Goal: Information Seeking & Learning: Learn about a topic

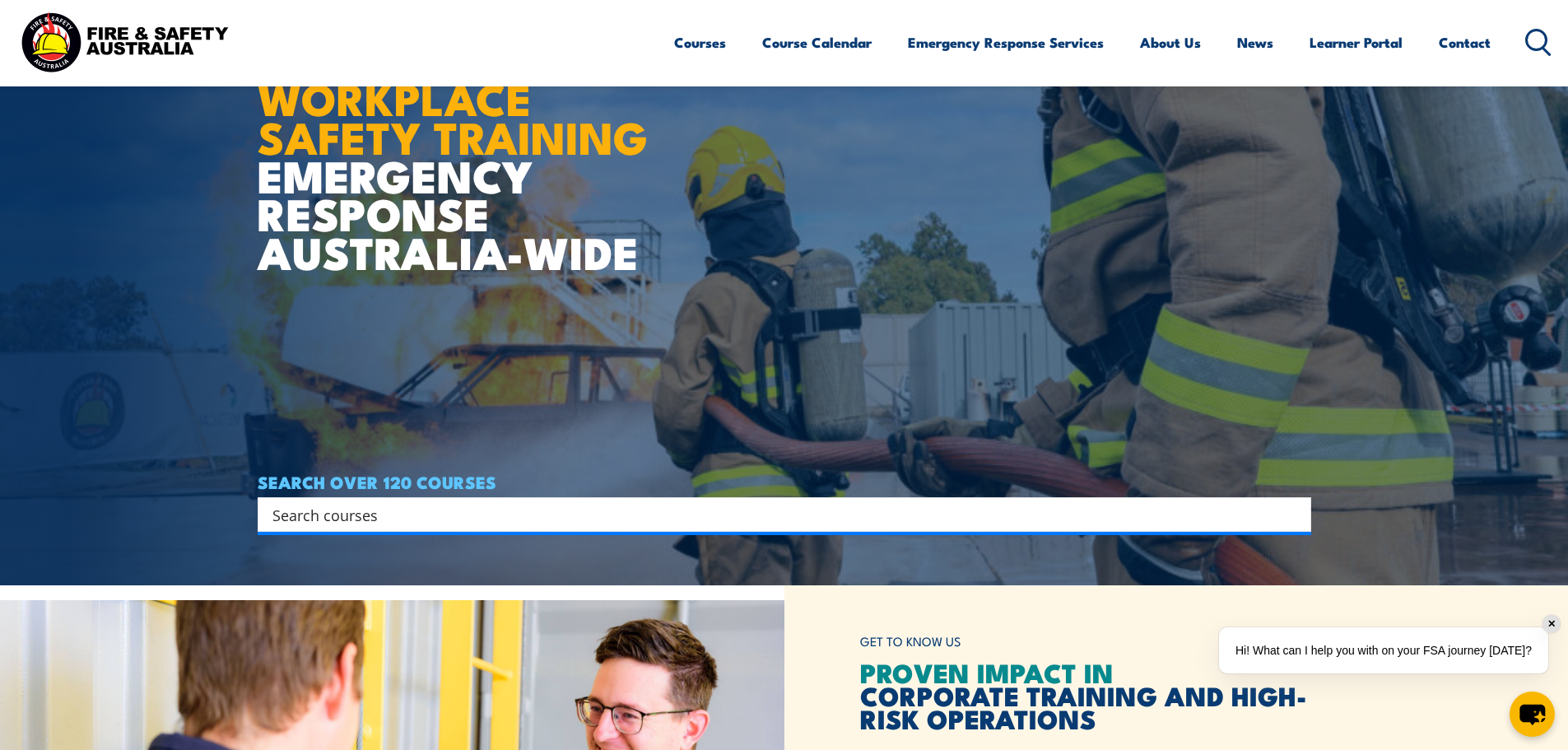
scroll to position [247, 0]
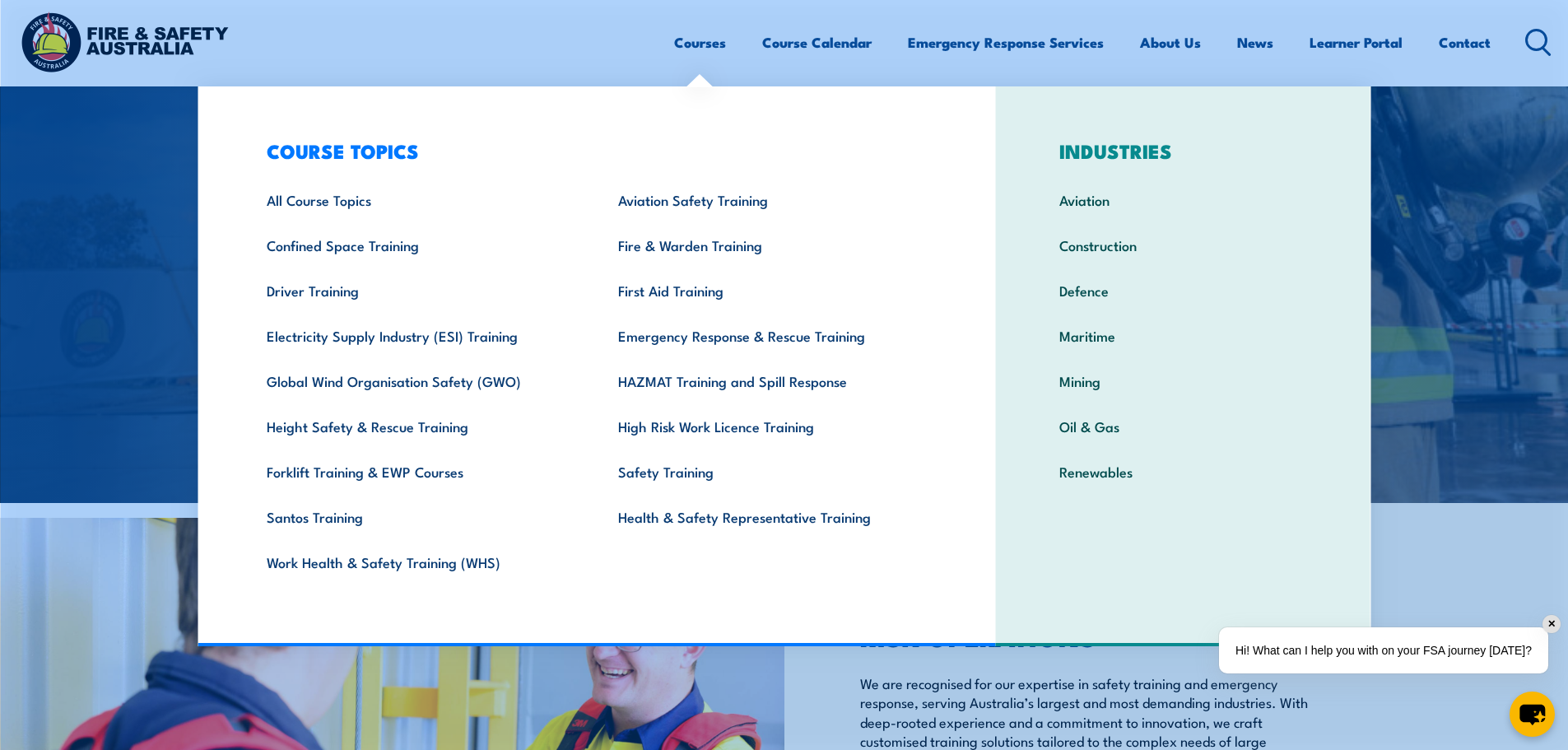
click at [682, 42] on link "Courses" at bounding box center [700, 43] width 52 height 43
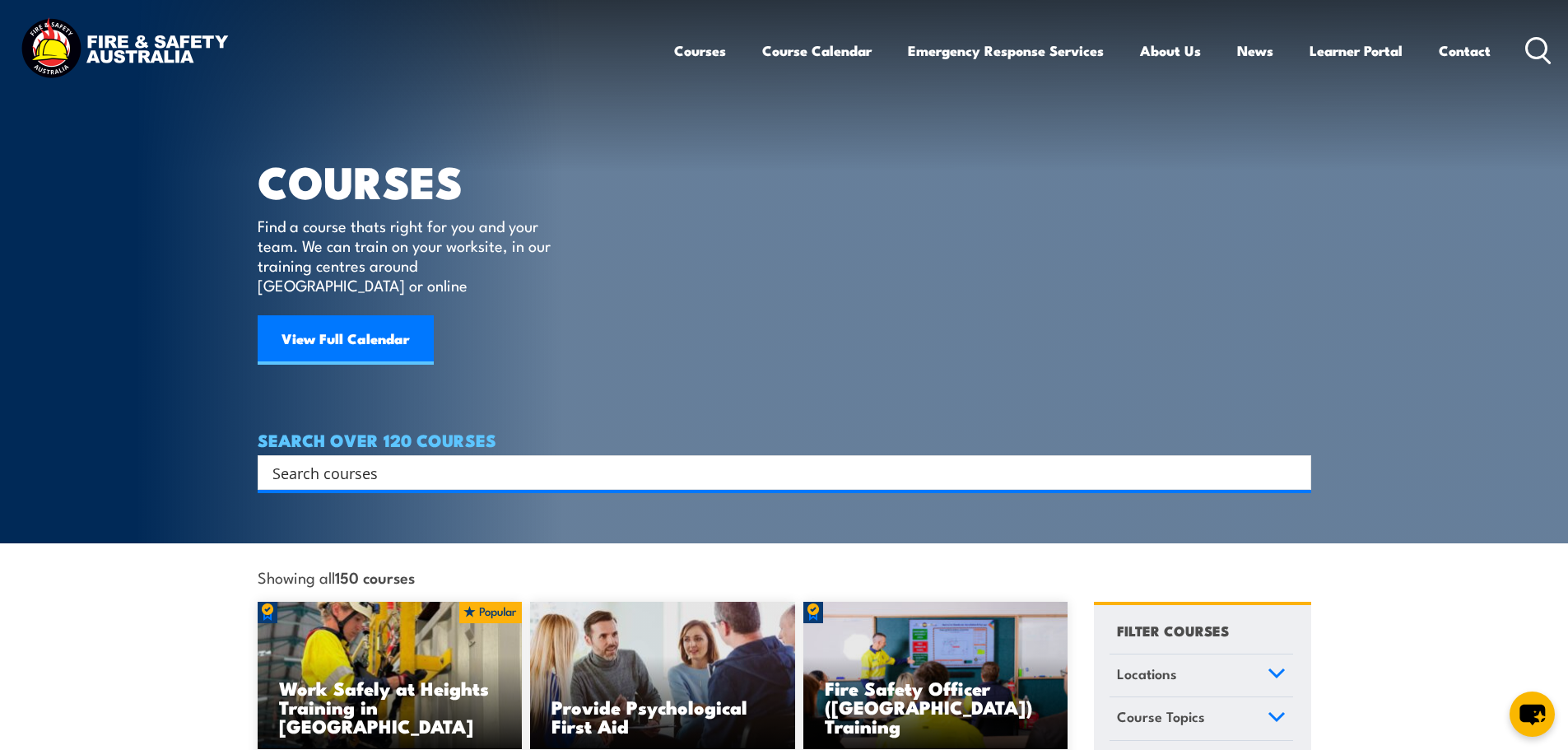
click at [459, 460] on input "Search input" at bounding box center [773, 472] width 1002 height 25
paste input "• Work safely in the vicinity of live electrical apparatus as a non-electrical …"
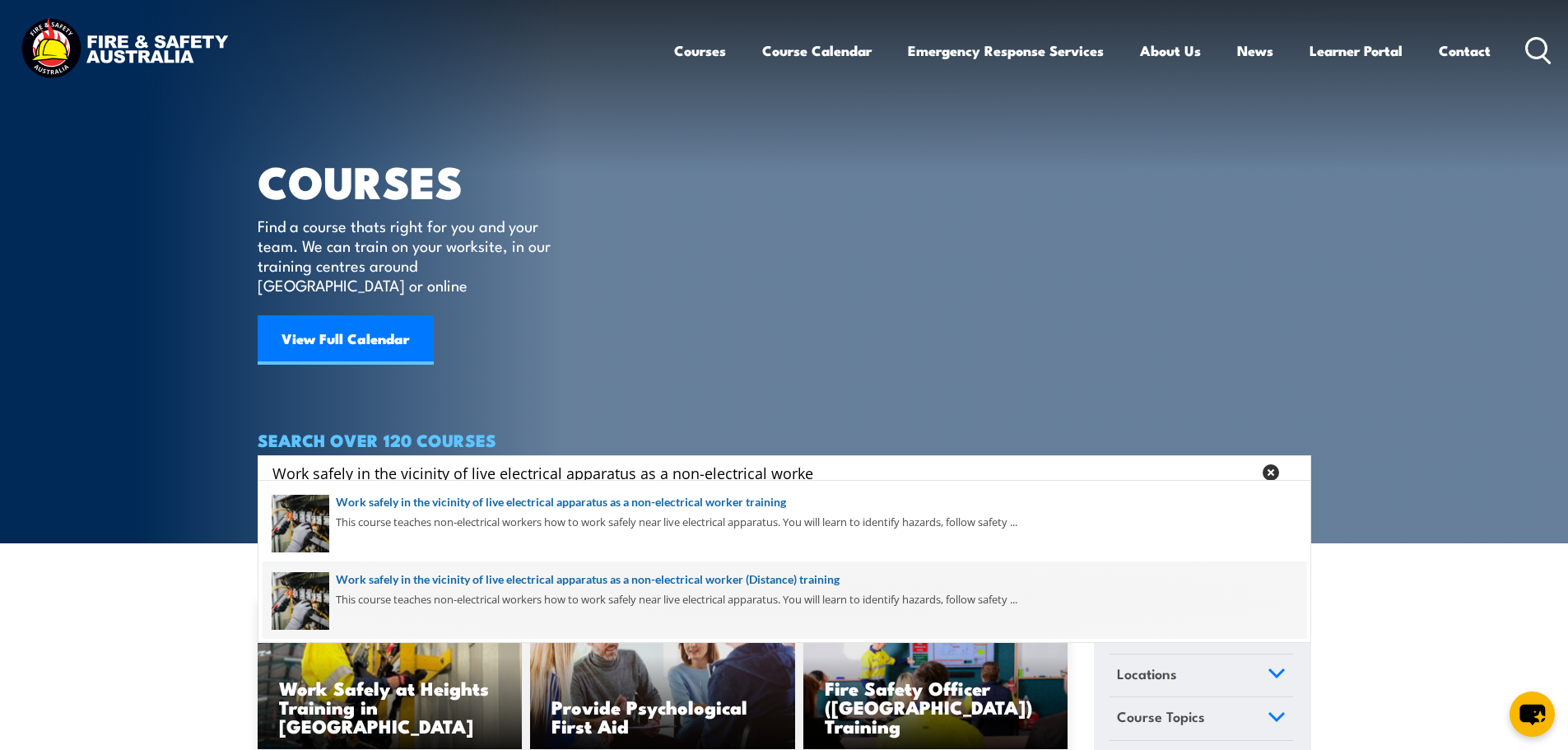
type input "Work safely in the vicinity of live electrical apparatus as a non-electrical wo…"
click at [489, 587] on span at bounding box center [784, 599] width 1043 height 78
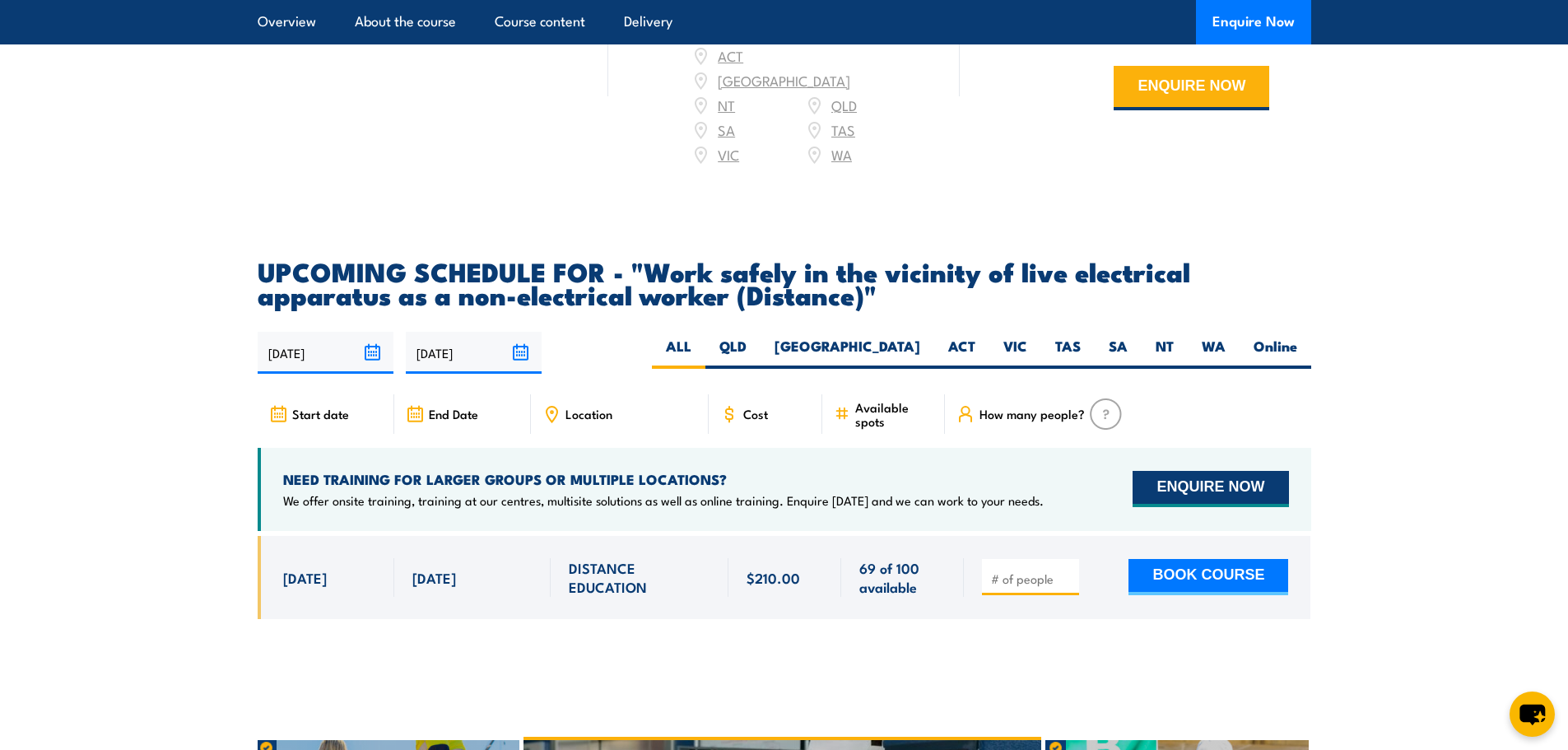
scroll to position [2552, 0]
